Goal: Task Accomplishment & Management: Manage account settings

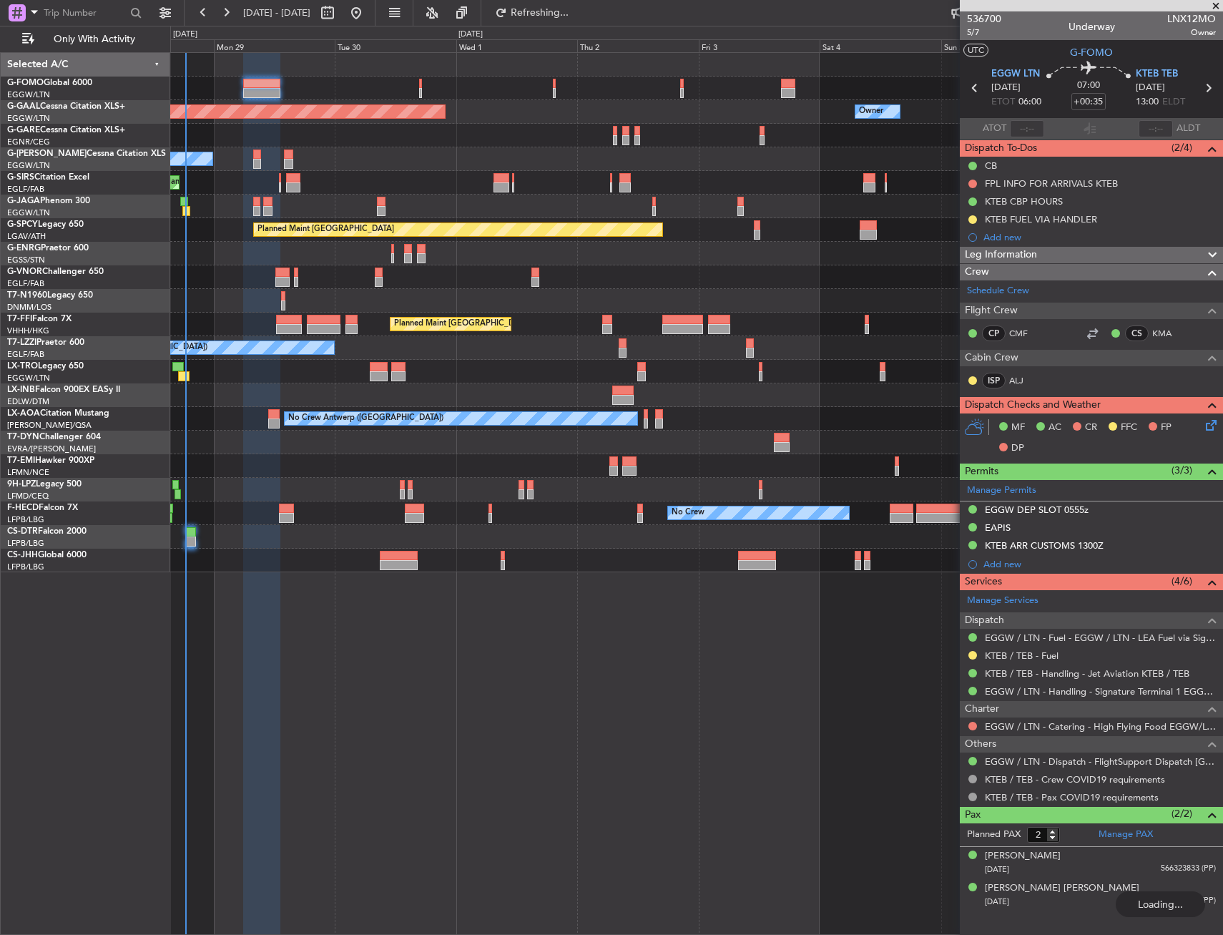
click at [1026, 74] on span "EGGW LTN" at bounding box center [1016, 74] width 49 height 14
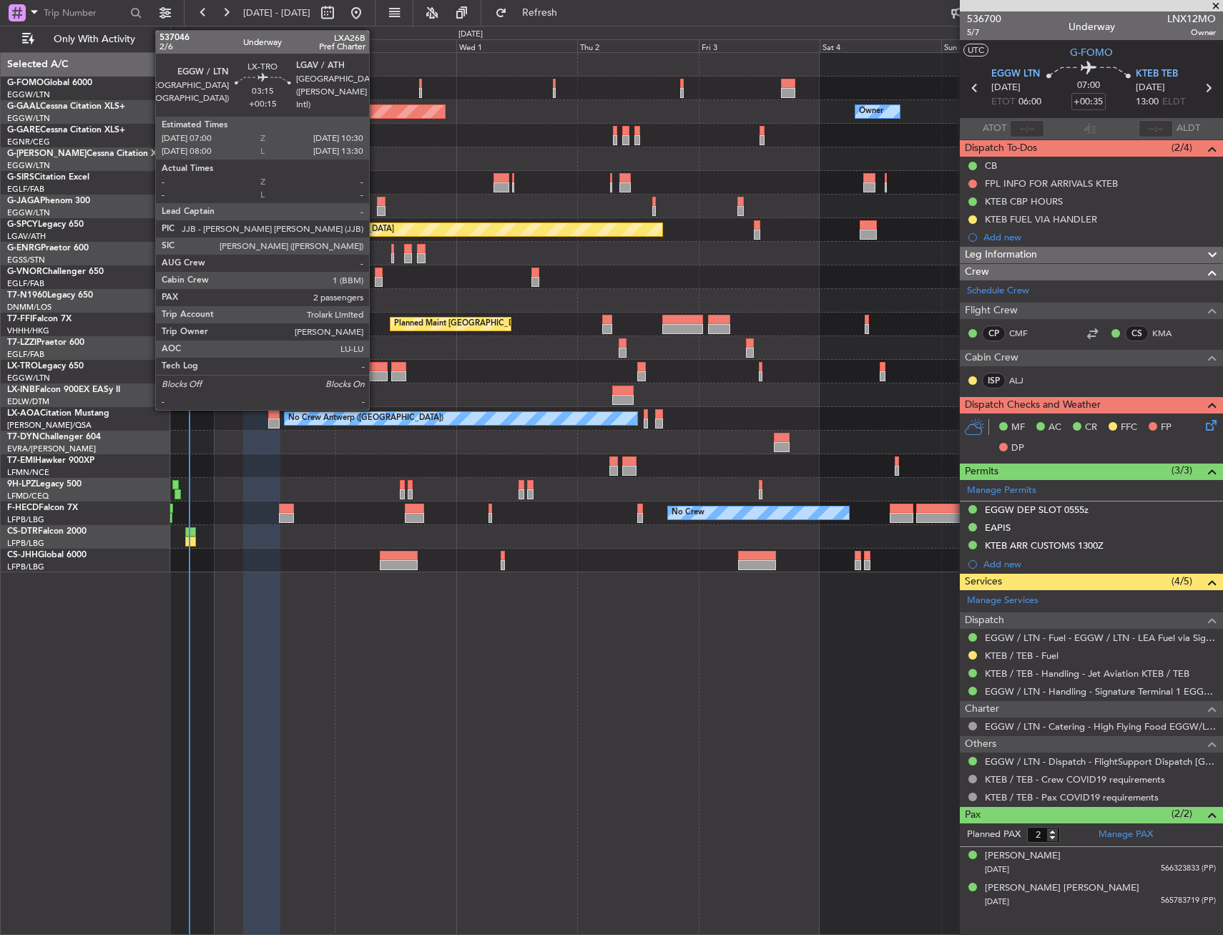
click at [376, 368] on div at bounding box center [379, 367] width 18 height 10
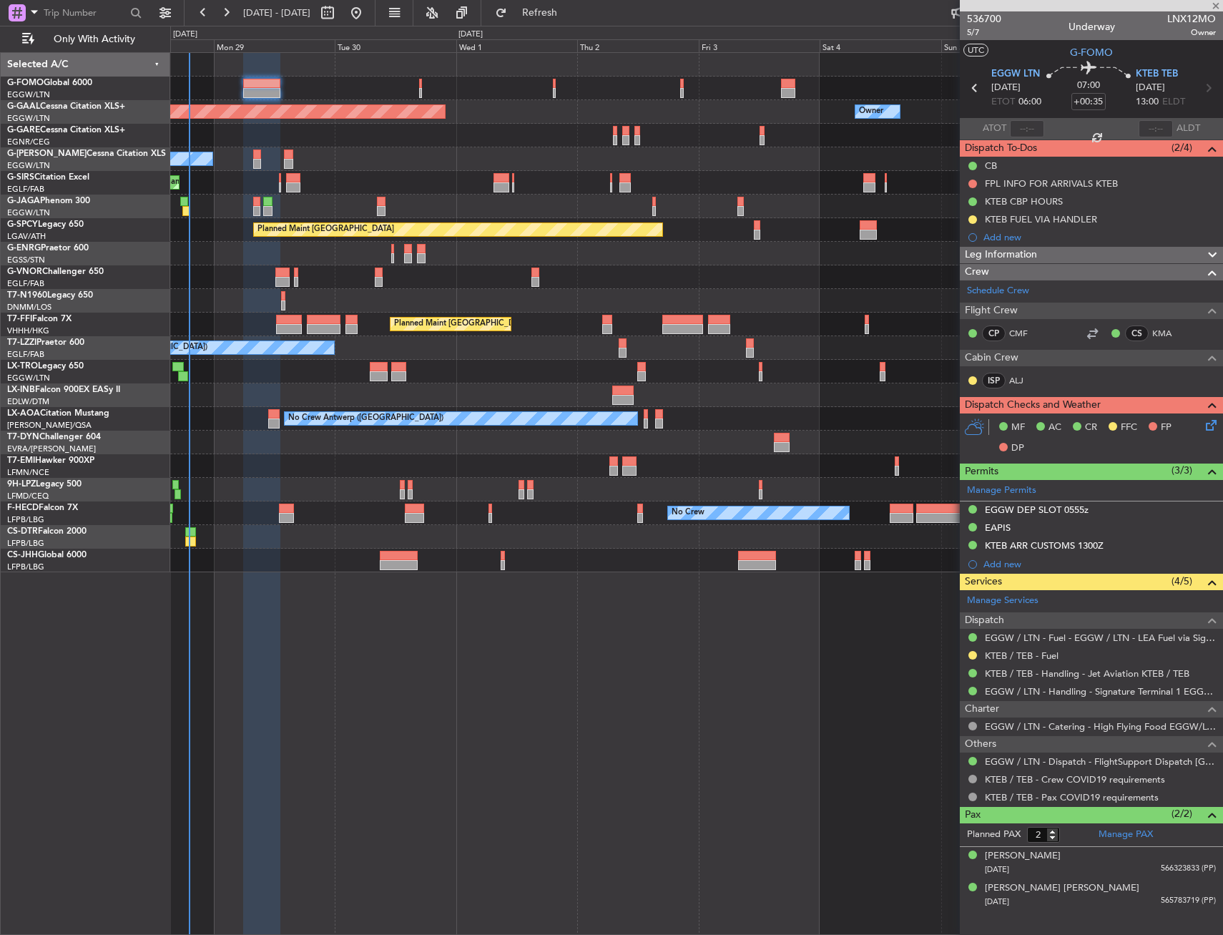
type input "+00:15"
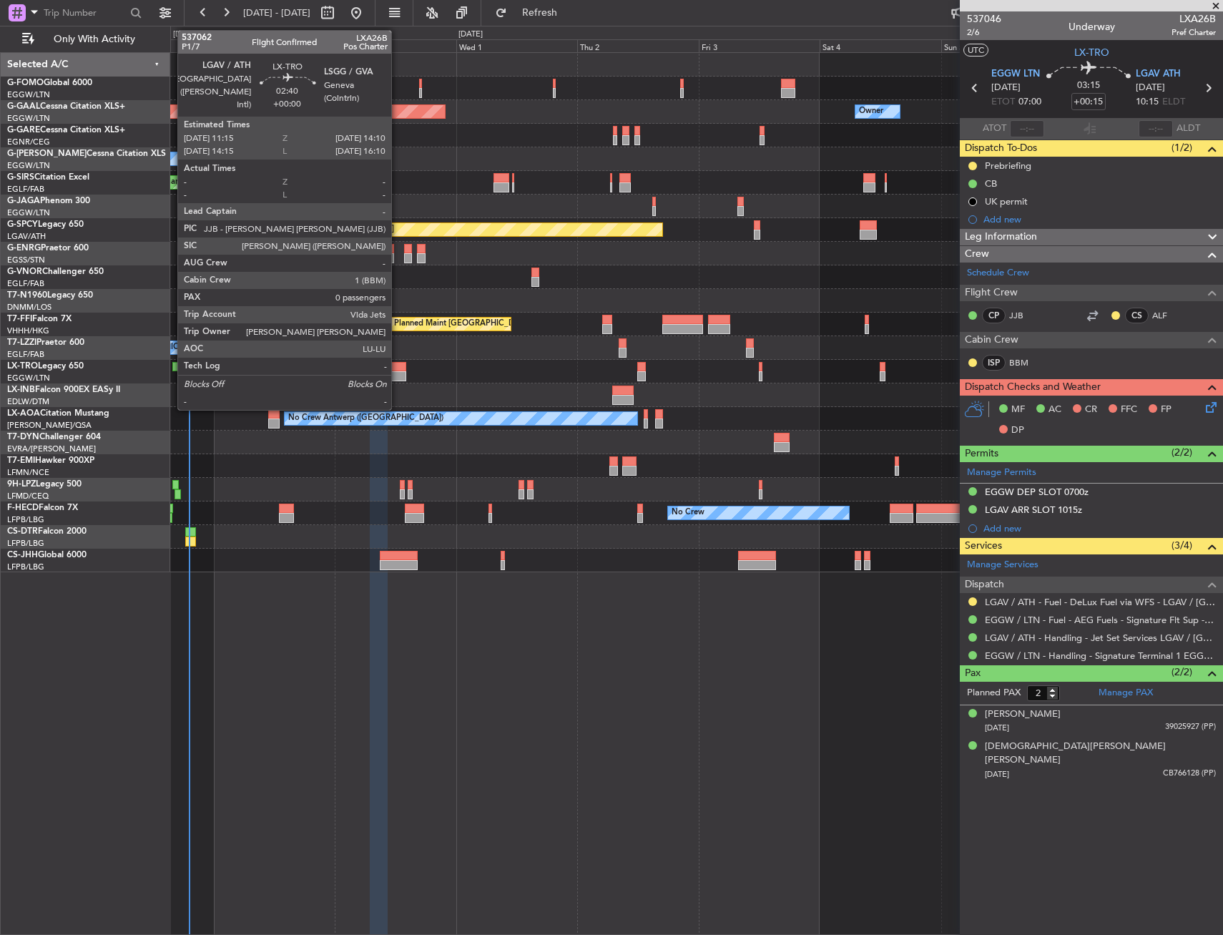
click at [398, 366] on div at bounding box center [398, 367] width 15 height 10
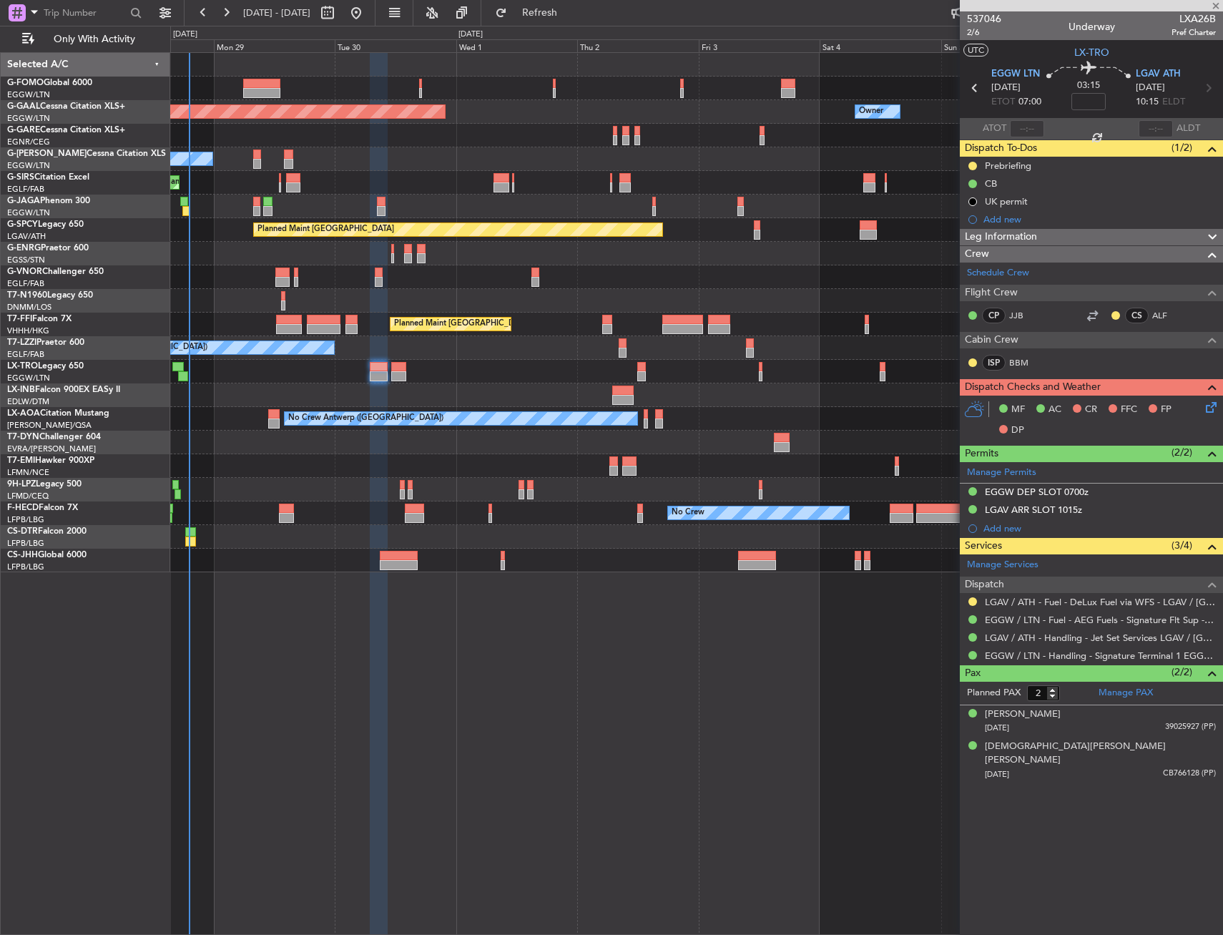
type input "0"
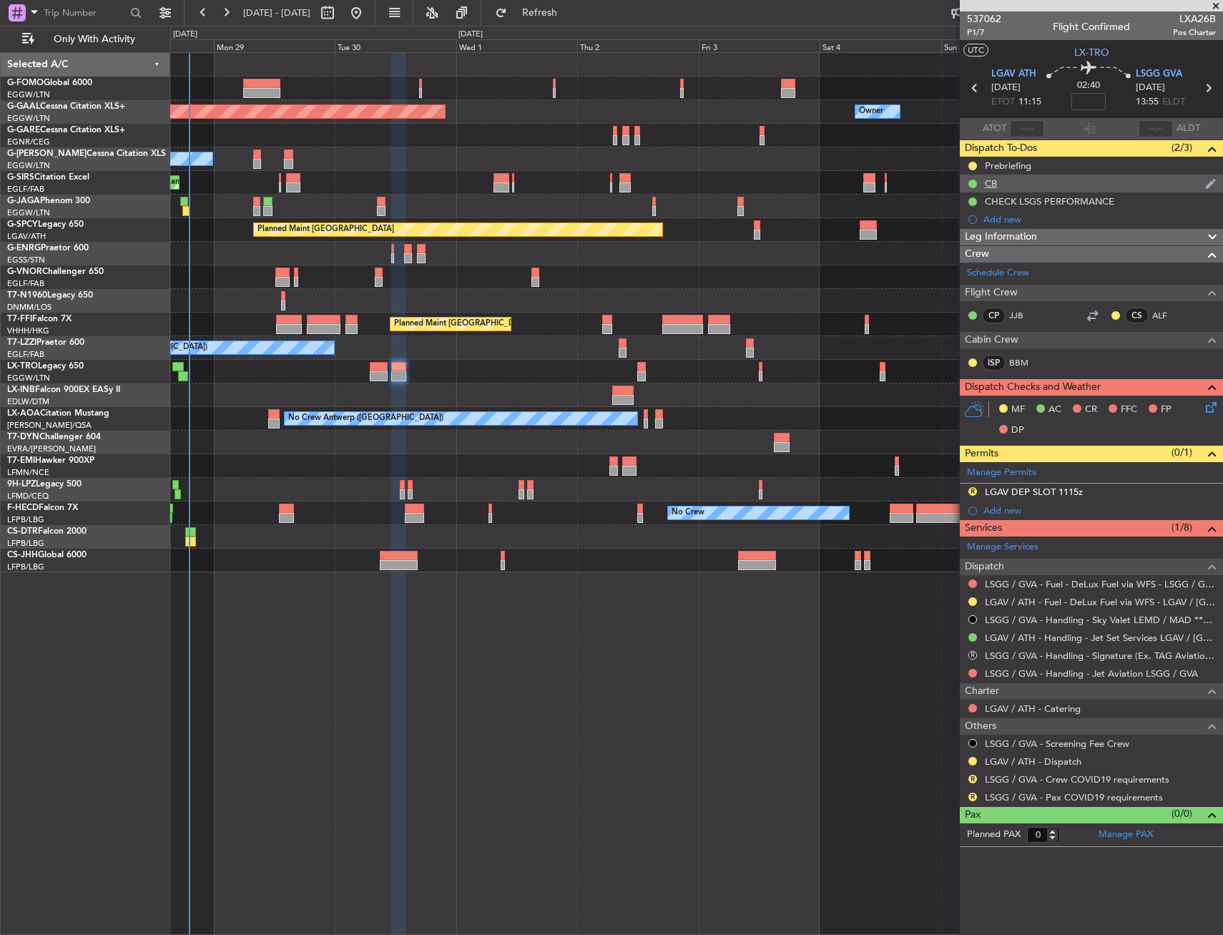
click at [1090, 175] on div "CB" at bounding box center [1091, 184] width 263 height 18
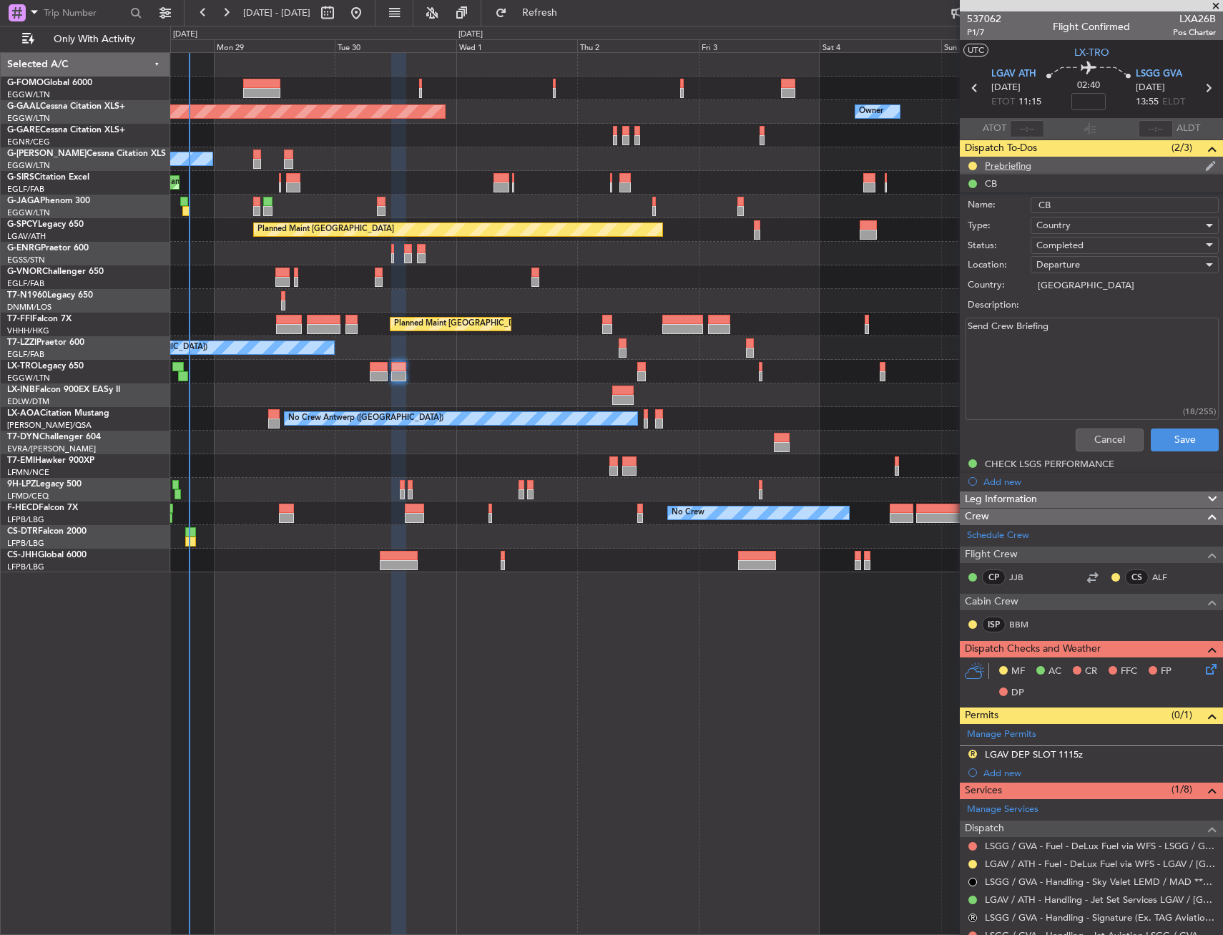
click at [1091, 169] on div "Prebriefing" at bounding box center [1091, 166] width 263 height 18
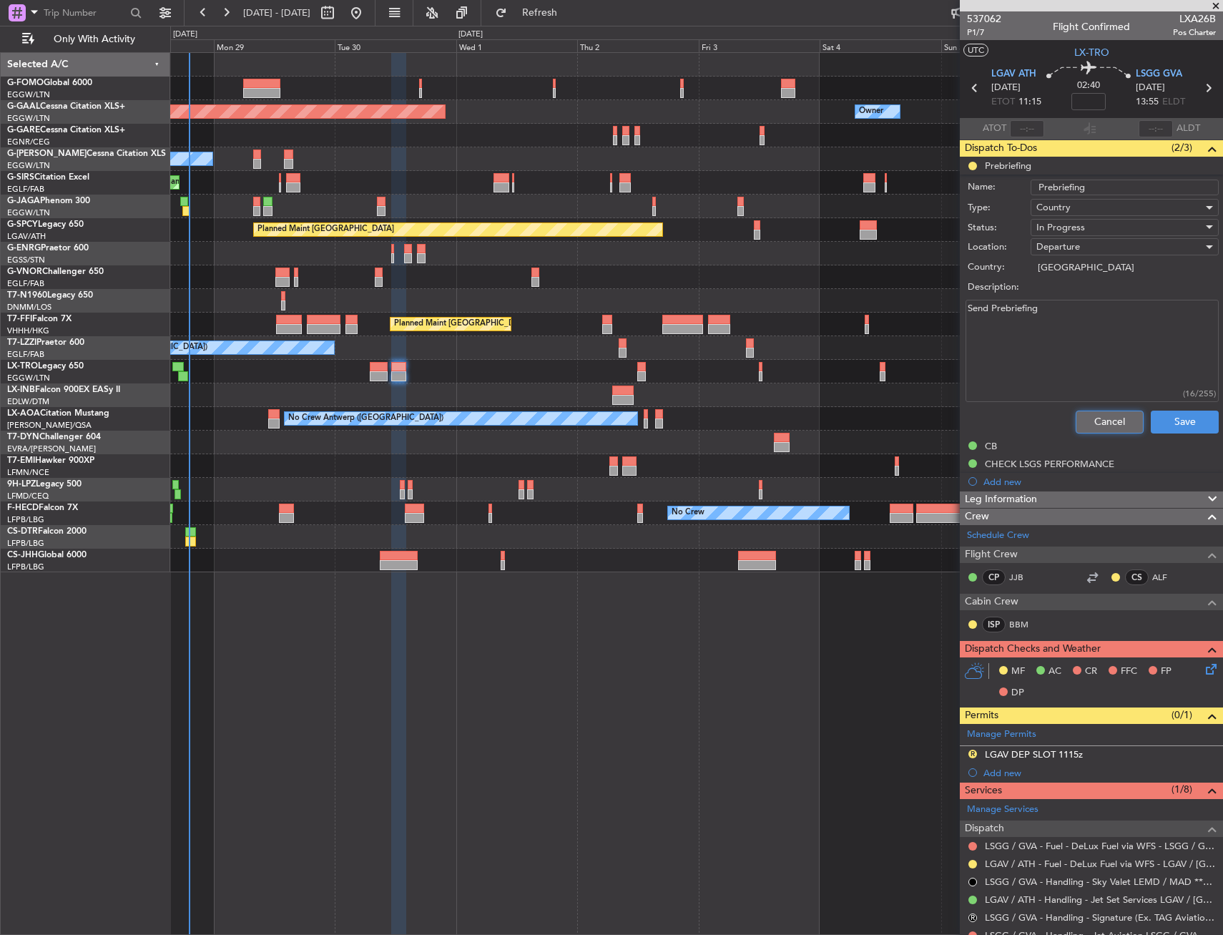
click at [1087, 426] on button "Cancel" at bounding box center [1110, 422] width 68 height 23
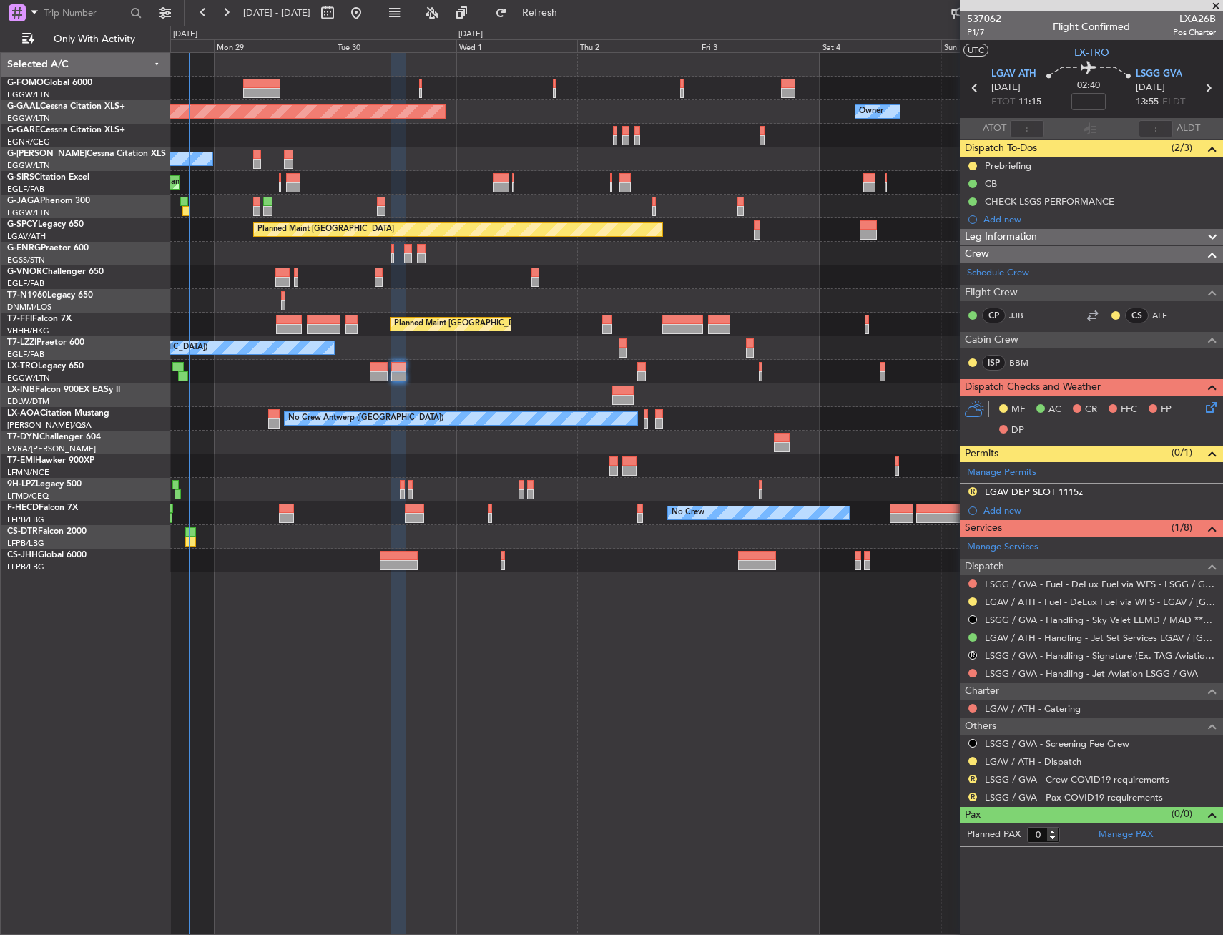
click at [1006, 241] on span "Leg Information" at bounding box center [1001, 237] width 72 height 16
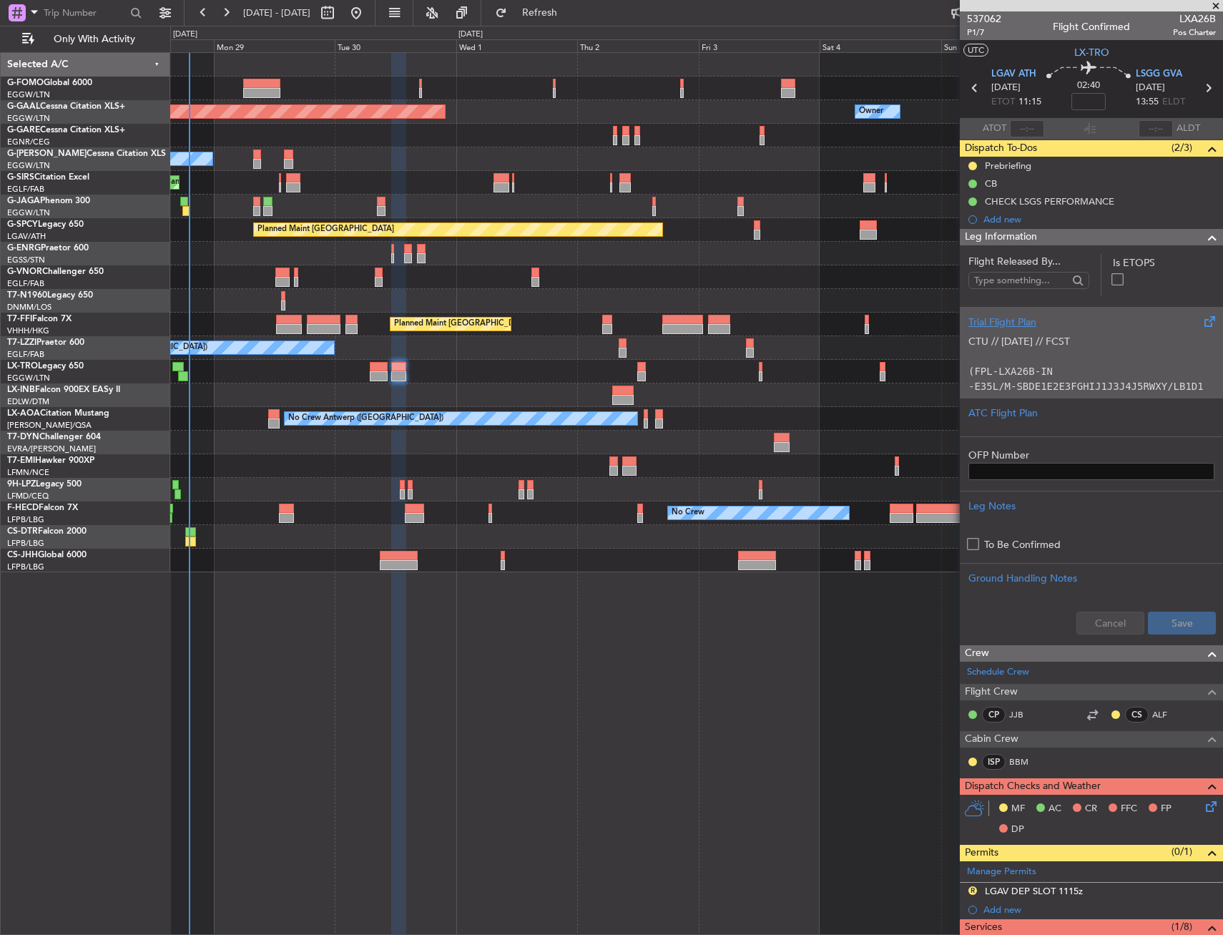
click at [1031, 374] on code "(FPL-LXA26B-IN" at bounding box center [1011, 371] width 84 height 11
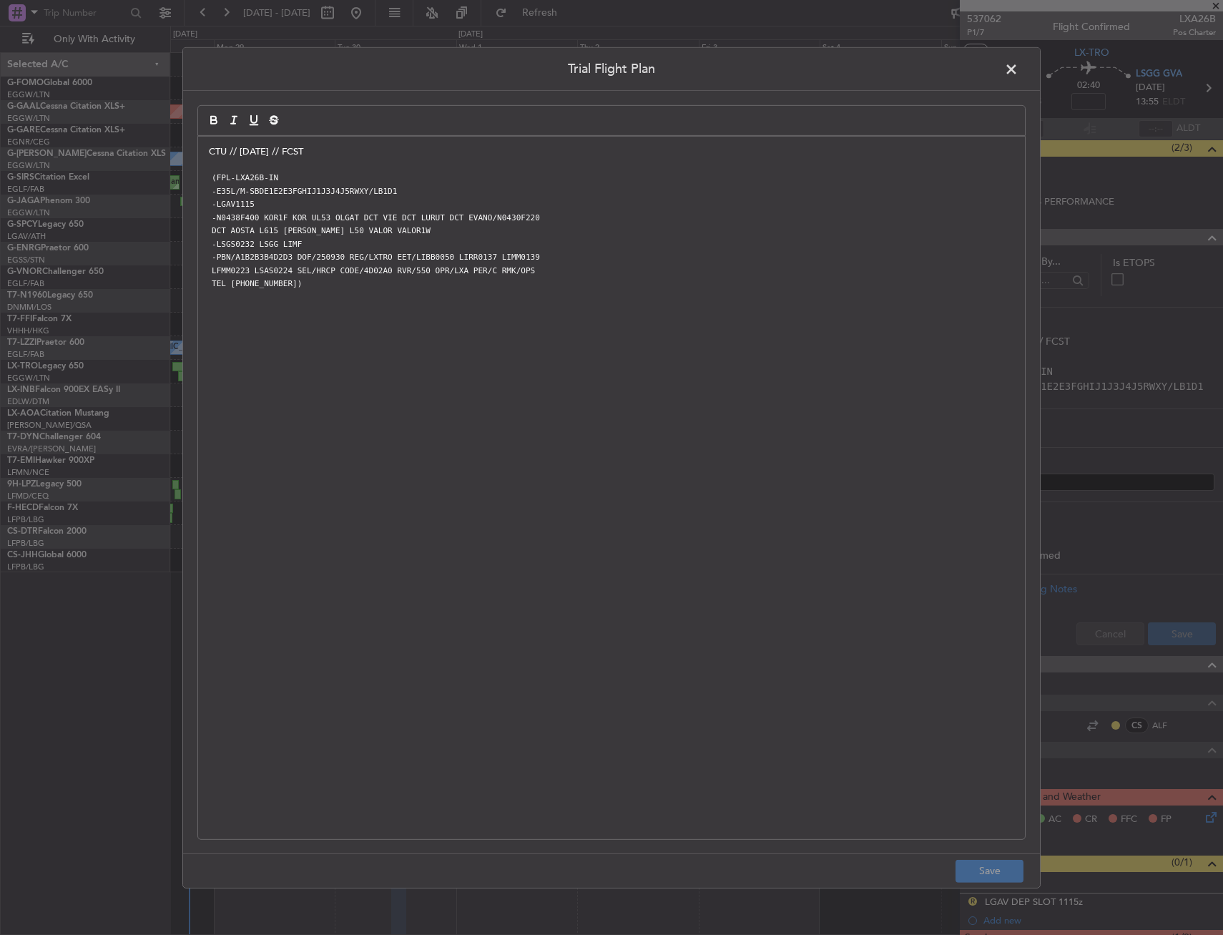
click at [208, 153] on div "CTU // [DATE] // FCST (FPL-LXA26B-IN -E35L/M-SBDE1E2E3FGHIJ1J3J4J5RWXY/LB1D1 -L…" at bounding box center [611, 487] width 827 height 703
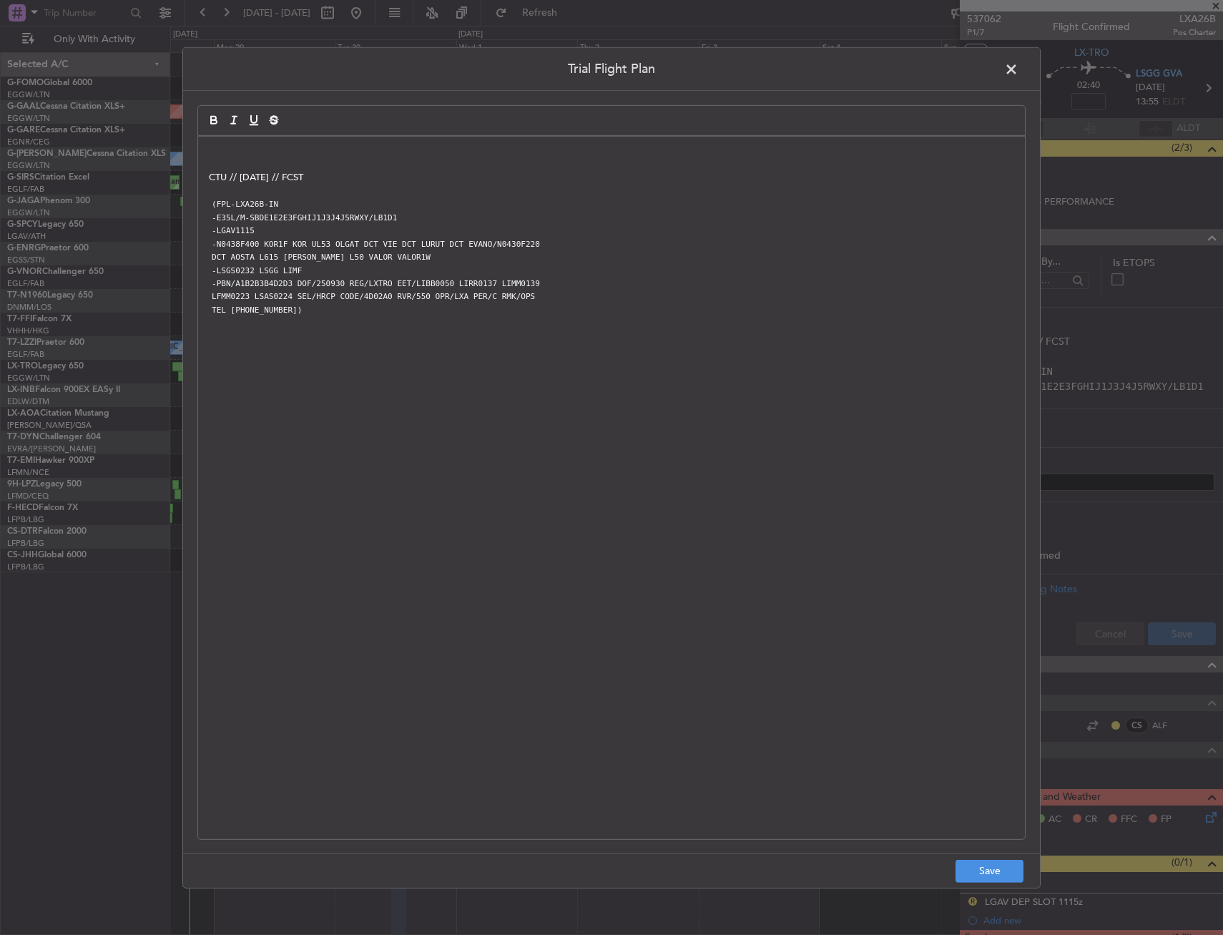
click at [316, 127] on div at bounding box center [611, 119] width 829 height 31
click at [302, 140] on div "CTU // [DATE] // FCST (FPL-LXA26B-IN -E35L/M-SBDE1E2E3FGHIJ1J3J4J5RWXY/LB1D1 -L…" at bounding box center [611, 487] width 827 height 703
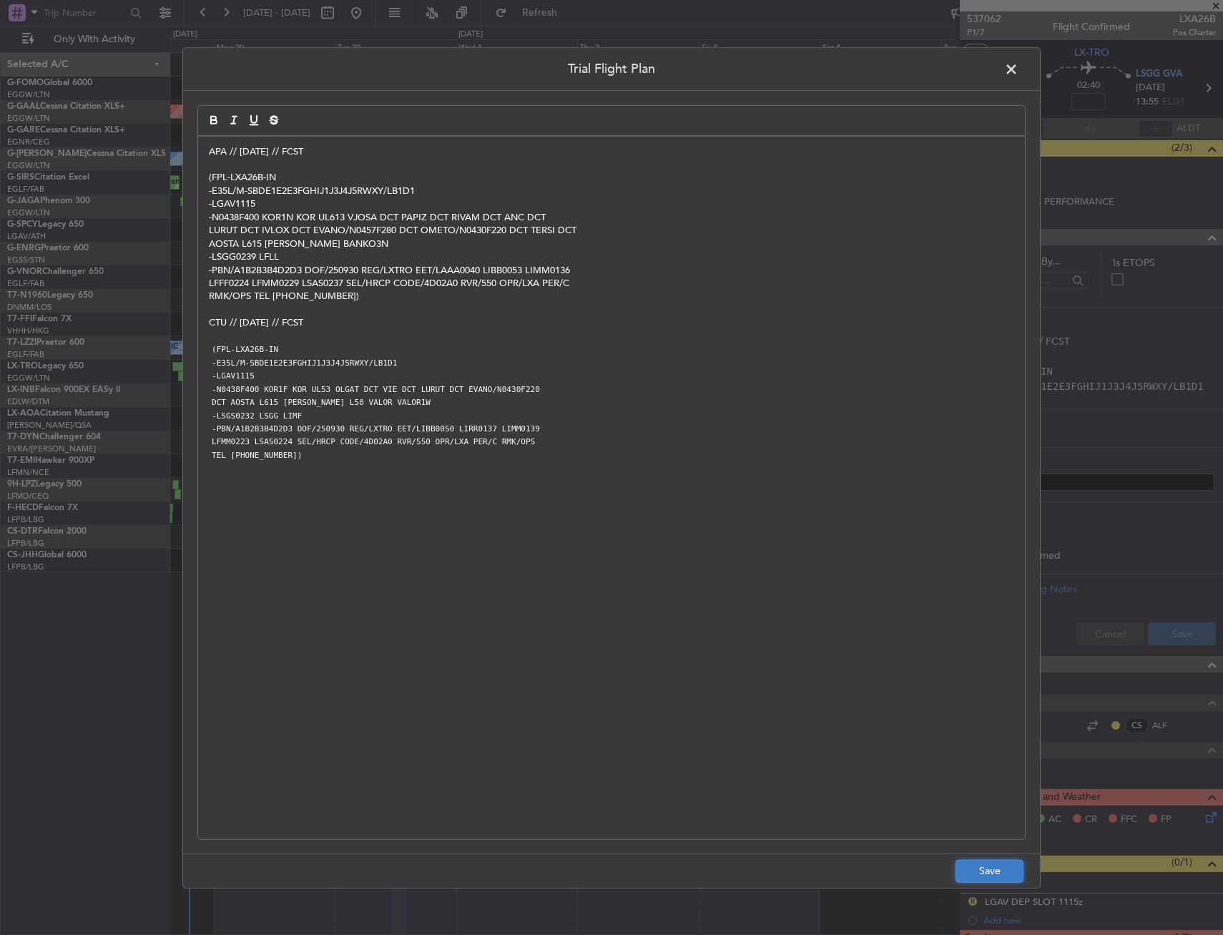
click at [1003, 872] on button "Save" at bounding box center [990, 871] width 68 height 23
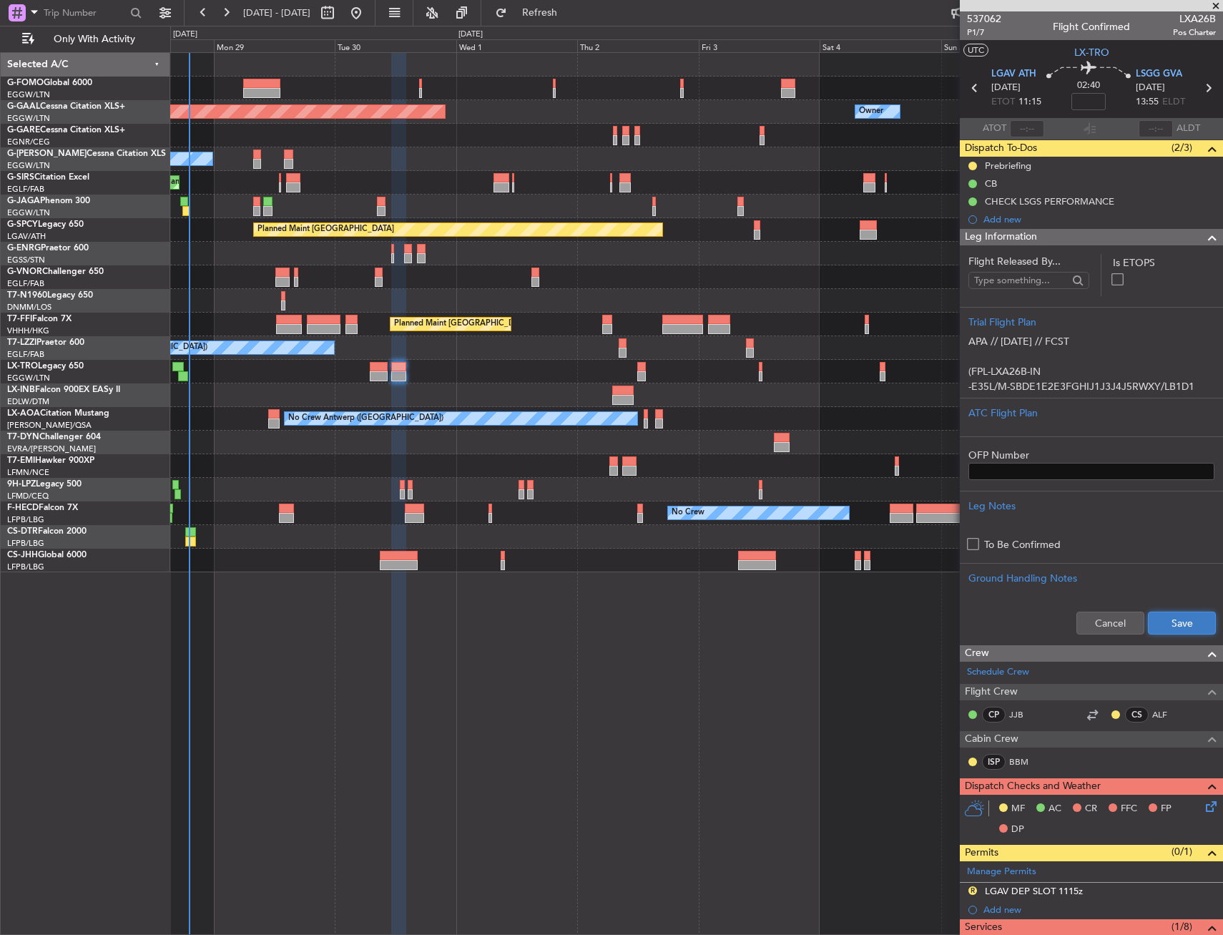
click at [1158, 615] on button "Save" at bounding box center [1182, 623] width 68 height 23
click at [1145, 243] on div "Leg Information" at bounding box center [1091, 237] width 263 height 16
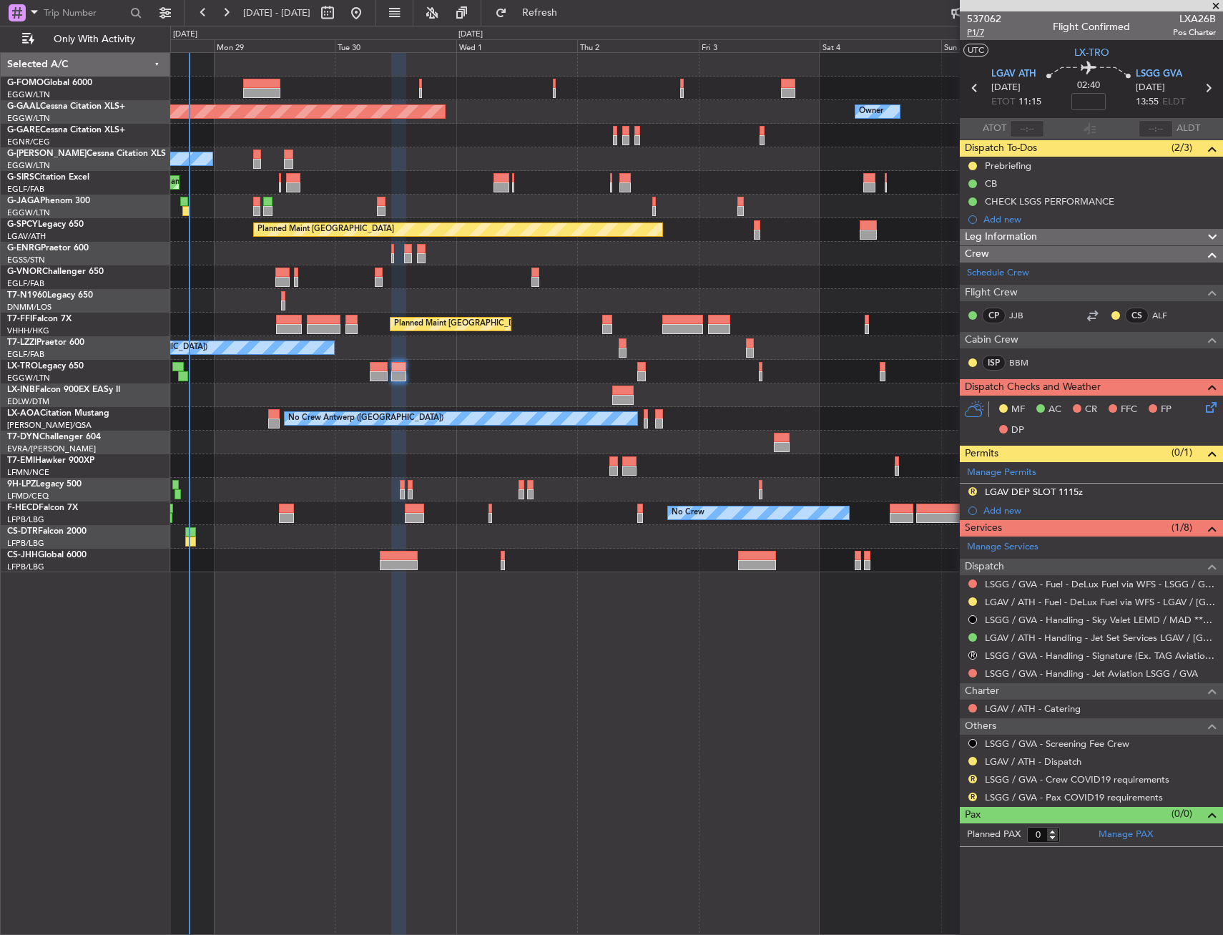
click at [985, 33] on span "P1/7" at bounding box center [984, 32] width 34 height 12
click at [557, 8] on span "Refresh" at bounding box center [540, 13] width 60 height 10
click at [1210, 402] on icon at bounding box center [1208, 404] width 11 height 11
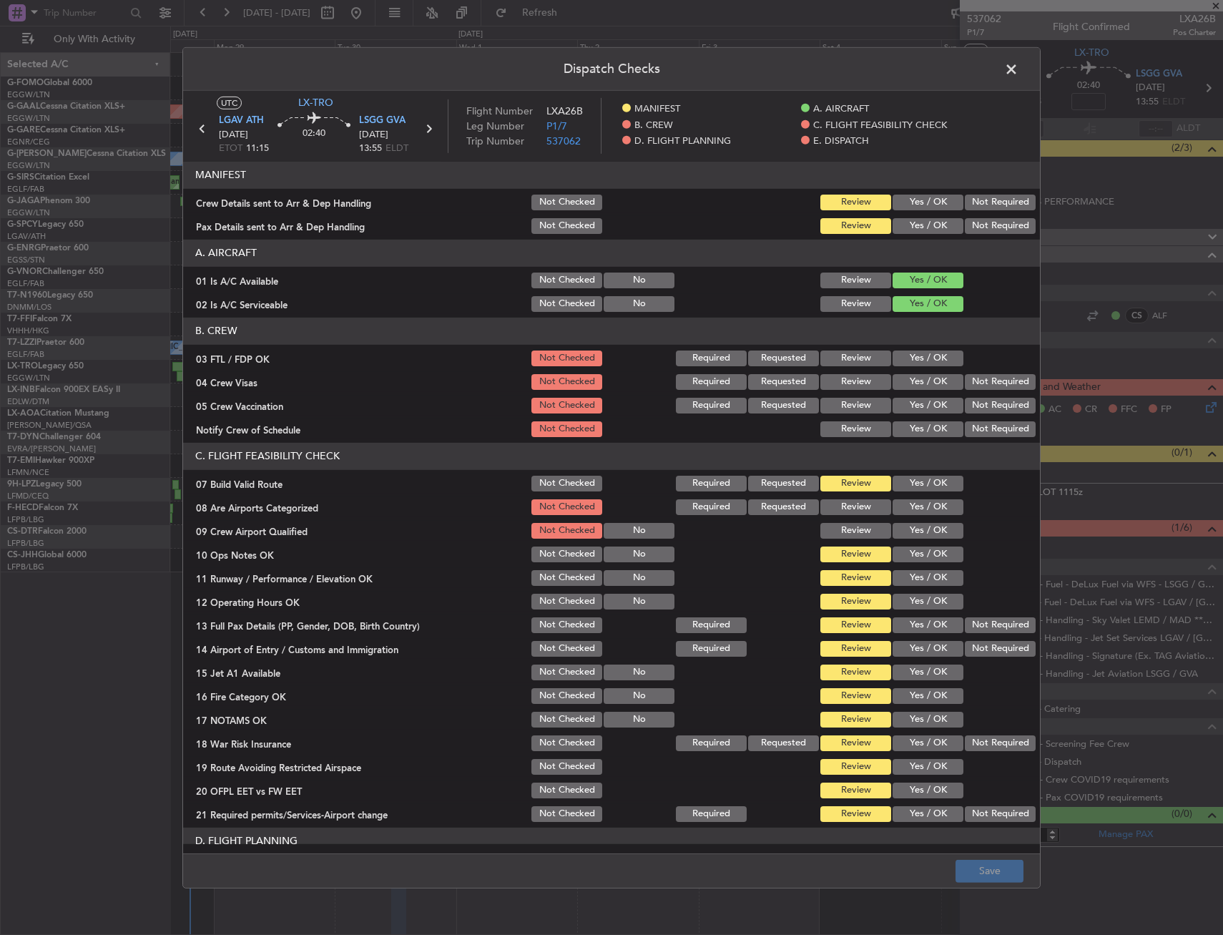
click at [904, 363] on button "Yes / OK" at bounding box center [928, 359] width 71 height 16
click at [554, 354] on button "Not Checked" at bounding box center [567, 359] width 71 height 16
drag, startPoint x: 915, startPoint y: 479, endPoint x: 905, endPoint y: 500, distance: 23.7
click at [914, 479] on button "Yes / OK" at bounding box center [928, 484] width 71 height 16
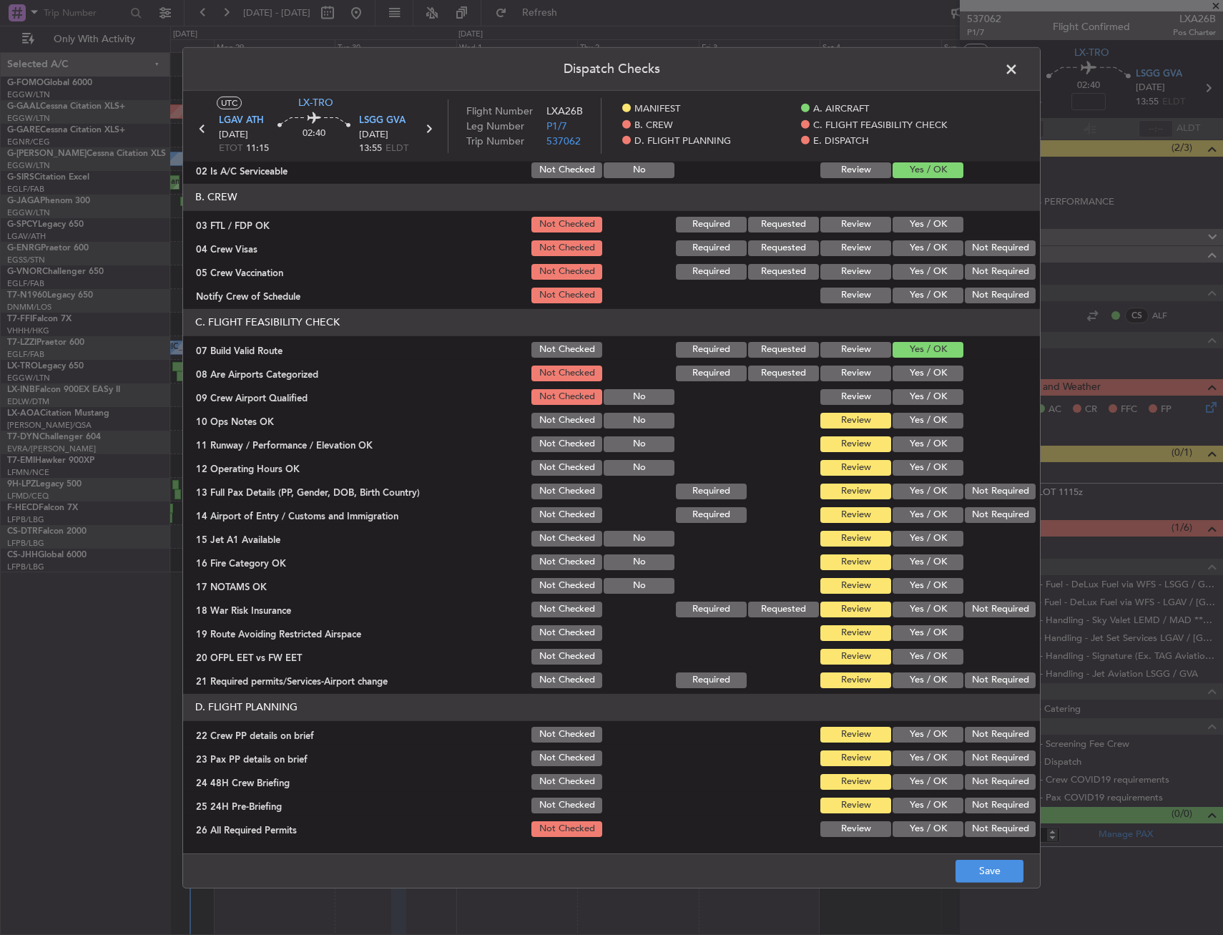
scroll to position [215, 0]
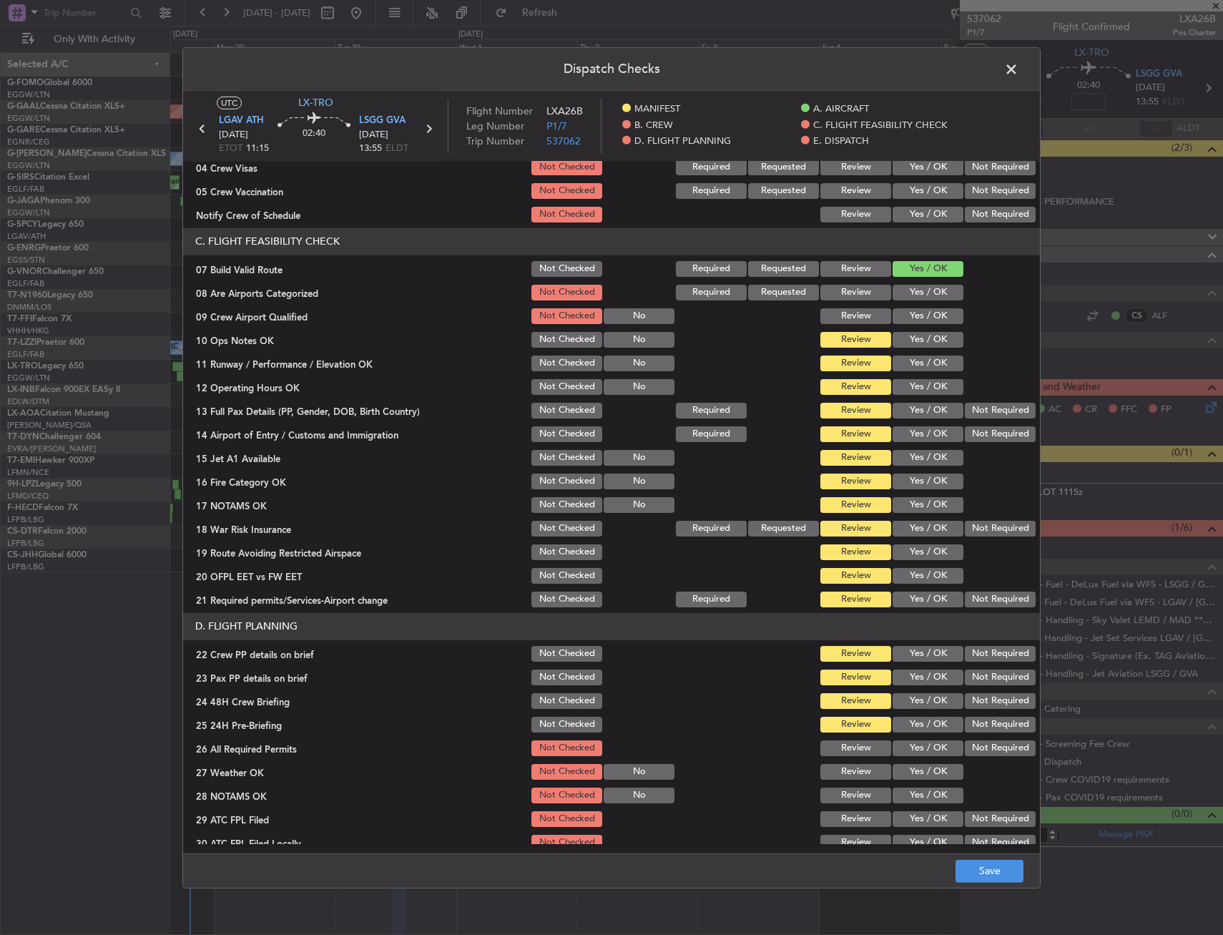
click at [930, 377] on div "Yes / OK" at bounding box center [927, 387] width 72 height 20
click at [920, 343] on button "Yes / OK" at bounding box center [928, 340] width 71 height 16
click at [909, 373] on section "C. FLIGHT FEASIBILITY CHECK 07 Build Valid Route Not Checked Required Requested…" at bounding box center [611, 418] width 857 height 381
click at [913, 364] on button "Yes / OK" at bounding box center [928, 364] width 71 height 16
click at [912, 383] on button "Yes / OK" at bounding box center [928, 387] width 71 height 16
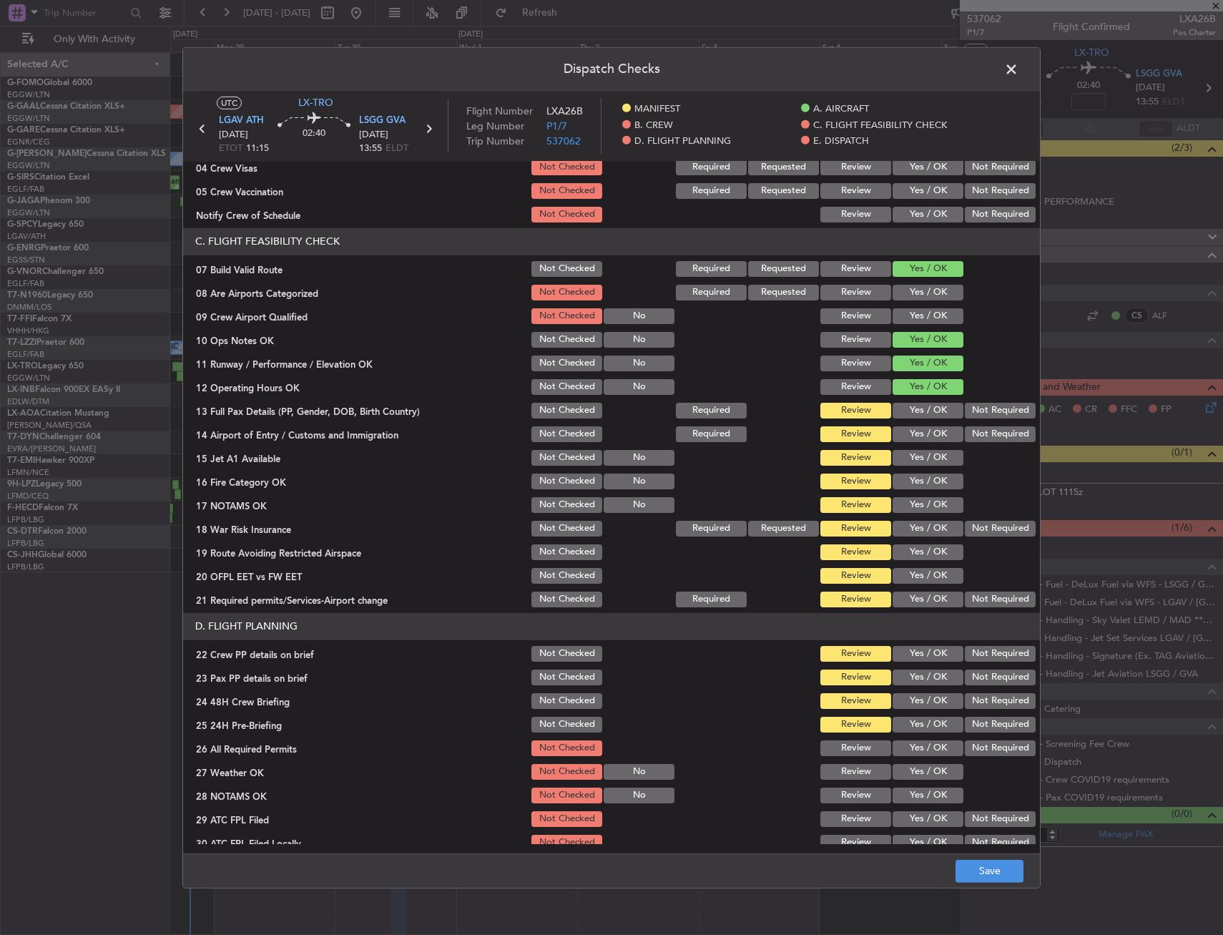
click at [917, 409] on button "Yes / OK" at bounding box center [928, 411] width 71 height 16
click at [911, 431] on button "Yes / OK" at bounding box center [928, 434] width 71 height 16
click at [911, 459] on button "Yes / OK" at bounding box center [928, 458] width 71 height 16
click at [911, 477] on button "Yes / OK" at bounding box center [928, 482] width 71 height 16
click at [911, 498] on button "Yes / OK" at bounding box center [928, 505] width 71 height 16
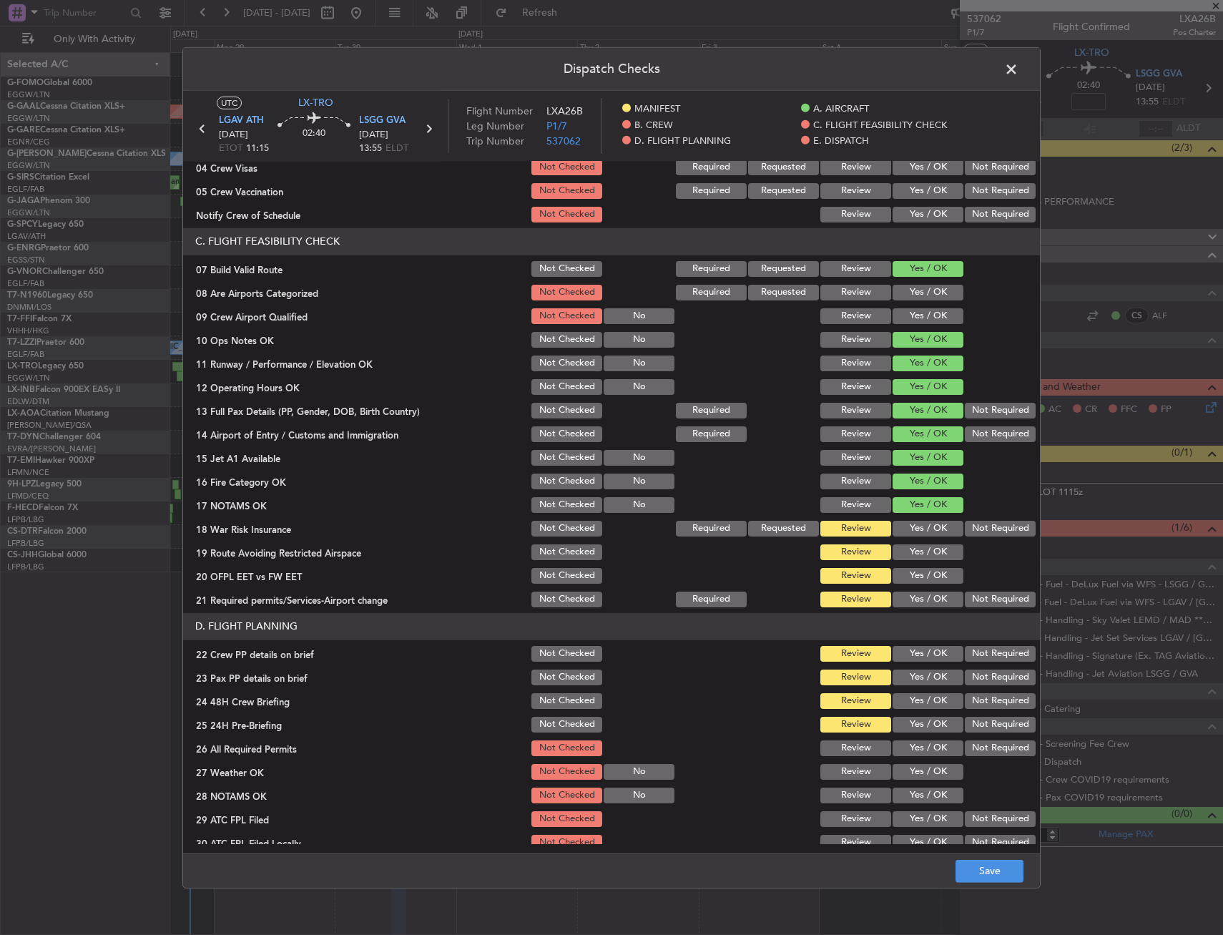
click at [963, 521] on div "Not Required" at bounding box center [999, 529] width 72 height 20
click at [965, 532] on button "Not Required" at bounding box center [1000, 529] width 71 height 16
click at [914, 561] on div "Yes / OK" at bounding box center [927, 552] width 72 height 20
click at [914, 574] on button "Yes / OK" at bounding box center [928, 576] width 71 height 16
click at [920, 554] on button "Yes / OK" at bounding box center [928, 552] width 71 height 16
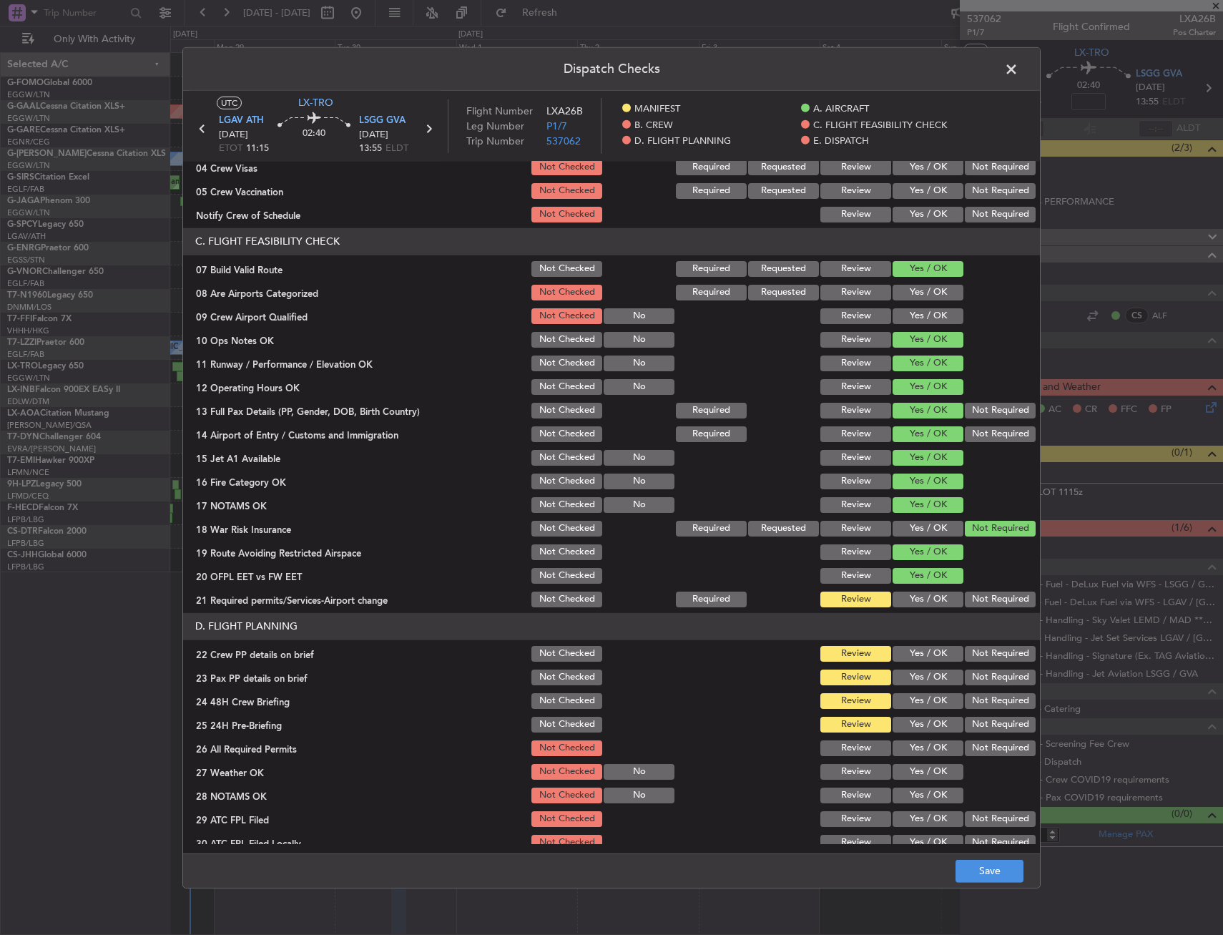
click at [913, 595] on button "Yes / OK" at bounding box center [928, 600] width 71 height 16
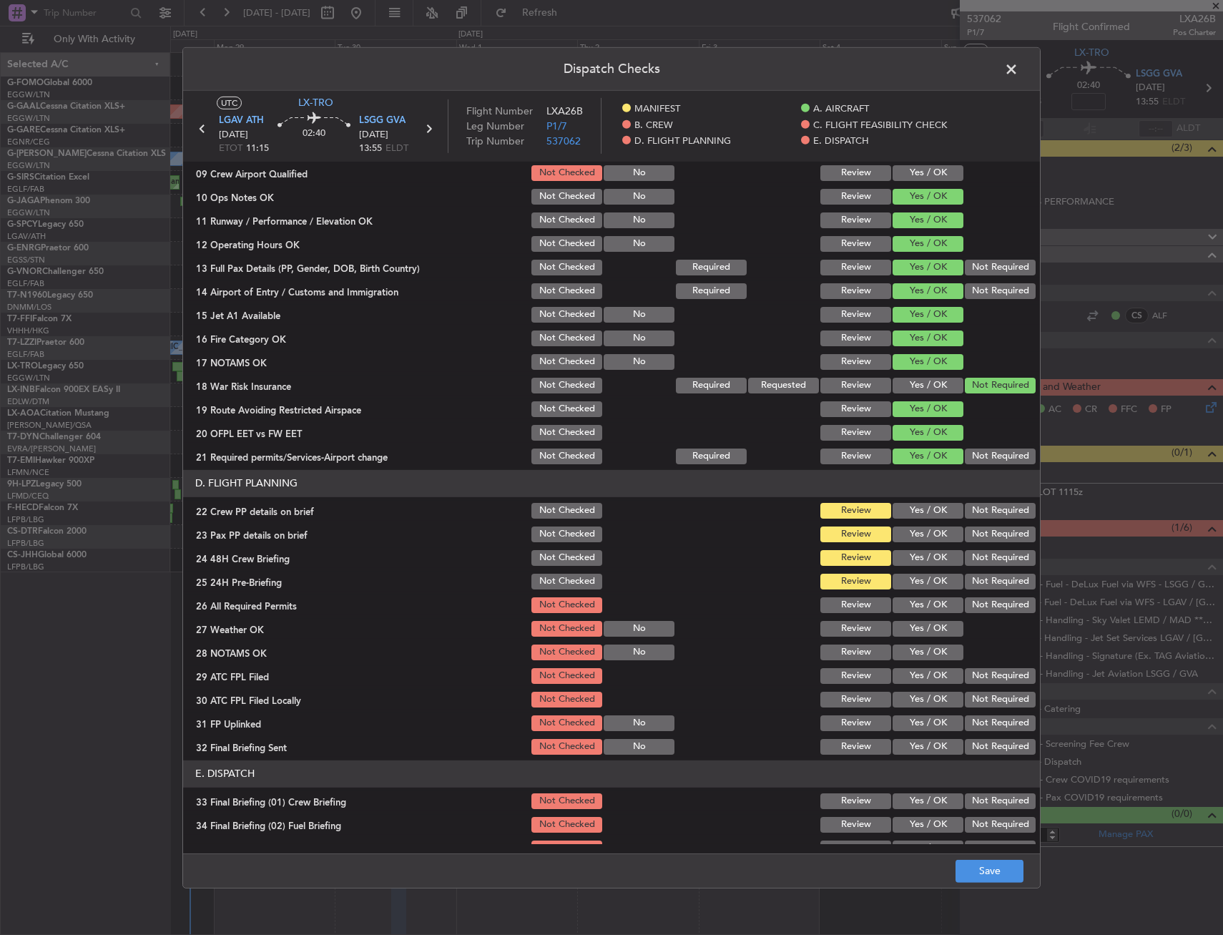
click at [914, 538] on button "Yes / OK" at bounding box center [928, 535] width 71 height 16
click at [918, 513] on button "Yes / OK" at bounding box center [928, 511] width 71 height 16
click at [909, 566] on div "Yes / OK" at bounding box center [927, 558] width 72 height 20
drag, startPoint x: 937, startPoint y: 580, endPoint x: 926, endPoint y: 545, distance: 36.2
click at [937, 580] on button "Yes / OK" at bounding box center [928, 582] width 71 height 16
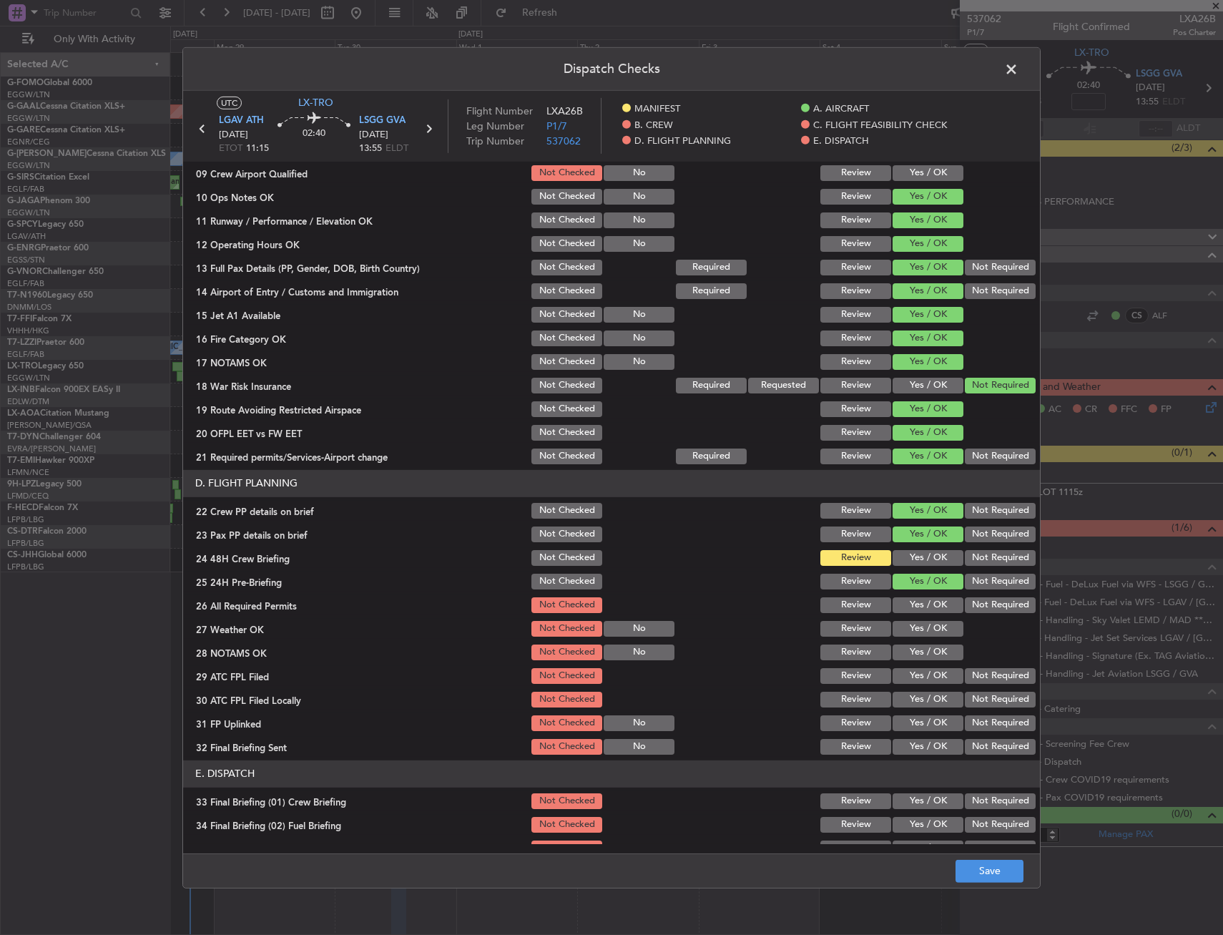
click at [926, 544] on div "Yes / OK" at bounding box center [927, 534] width 72 height 20
click at [928, 555] on button "Yes / OK" at bounding box center [928, 558] width 71 height 16
click at [1017, 875] on button "Save" at bounding box center [990, 871] width 68 height 23
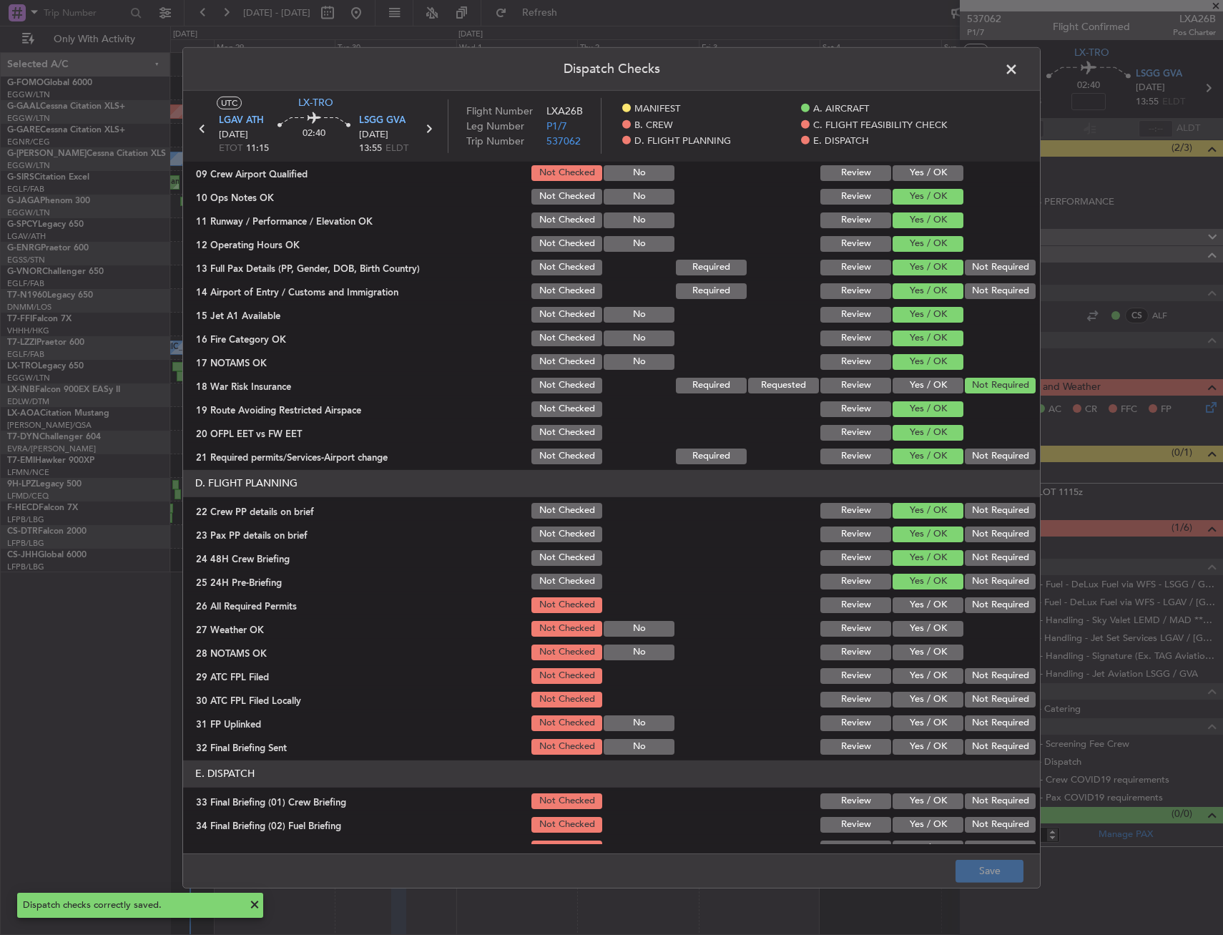
click at [1019, 62] on span at bounding box center [1019, 72] width 0 height 29
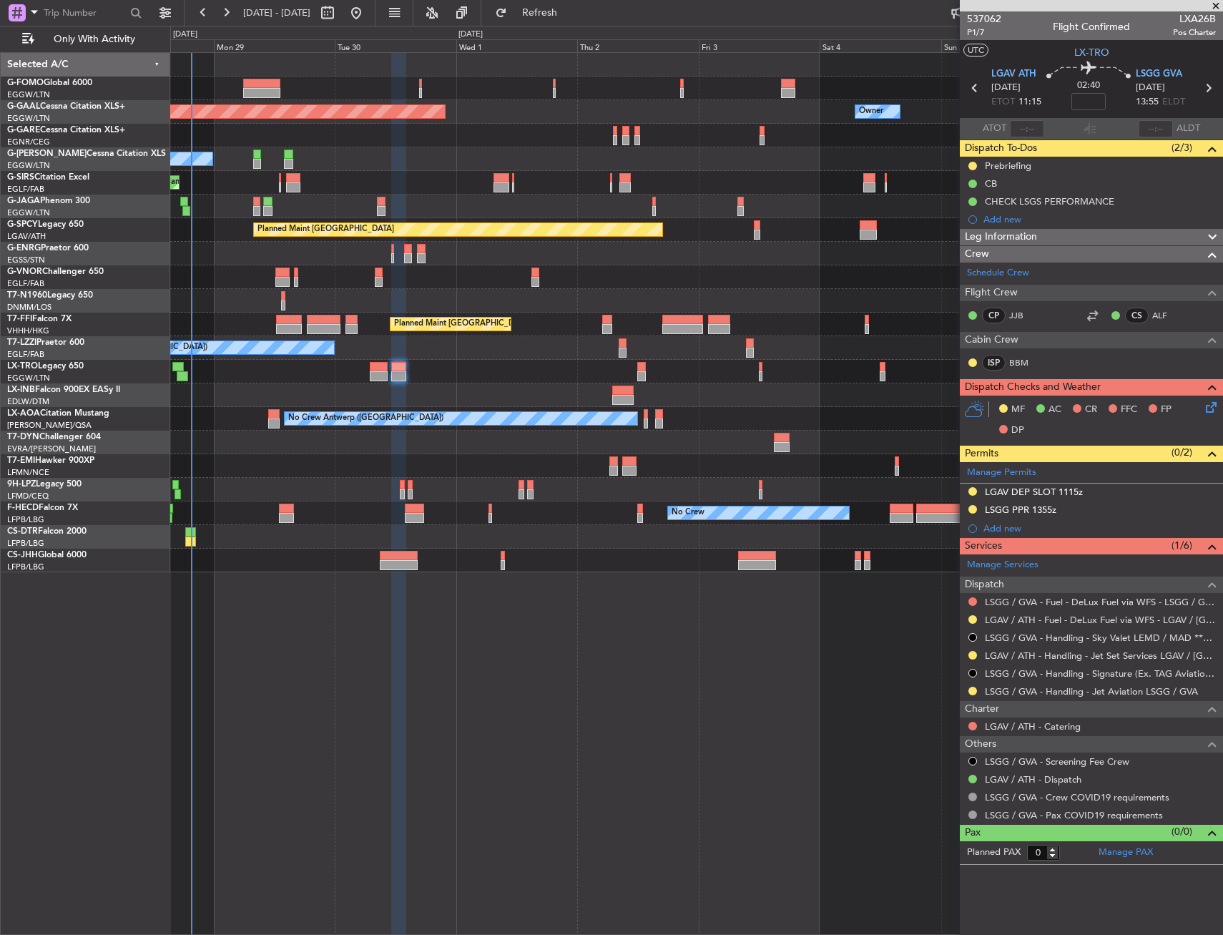
click at [268, 527] on div "Planned Maint Dusseldorf Owner Owner A/C Unavailable Planned Maint [GEOGRAPHIC_…" at bounding box center [696, 312] width 1052 height 519
